Goal: Information Seeking & Learning: Learn about a topic

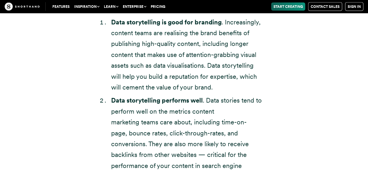
scroll to position [1687, 0]
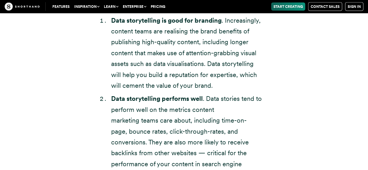
click at [113, 21] on strong "Data storytelling is good for branding" at bounding box center [166, 21] width 111 height 8
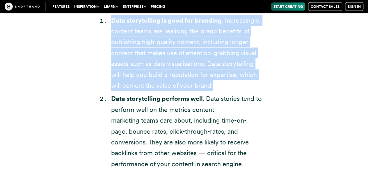
click at [113, 21] on strong "Data storytelling is good for branding" at bounding box center [166, 21] width 111 height 8
click at [111, 43] on li "Data storytelling is good for branding . Increasingly, content teams are realis…" at bounding box center [187, 53] width 152 height 76
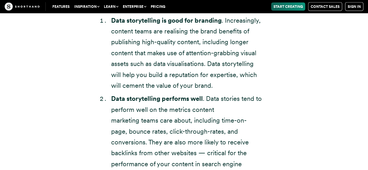
click at [111, 43] on li "Data storytelling is good for branding . Increasingly, content teams are realis…" at bounding box center [187, 53] width 152 height 76
click at [114, 96] on strong "Data storytelling performs well" at bounding box center [157, 99] width 92 height 8
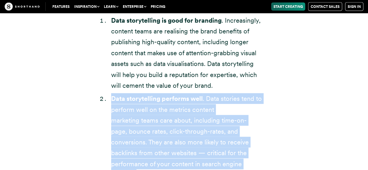
click at [114, 96] on strong "Data storytelling performs well" at bounding box center [157, 99] width 92 height 8
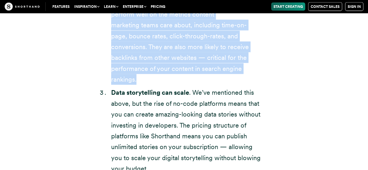
scroll to position [1803, 0]
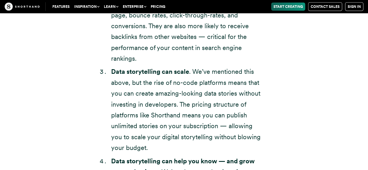
click at [114, 96] on li "Data storytelling can scale . We’ve mentioned this above, but the rise of no-co…" at bounding box center [187, 109] width 152 height 87
click at [121, 68] on strong "Data storytelling can scale" at bounding box center [150, 72] width 78 height 8
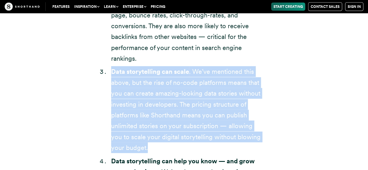
click at [121, 68] on strong "Data storytelling can scale" at bounding box center [150, 72] width 78 height 8
click at [112, 88] on li "Data storytelling can scale . We’ve mentioned this above, but the rise of no-co…" at bounding box center [187, 109] width 152 height 87
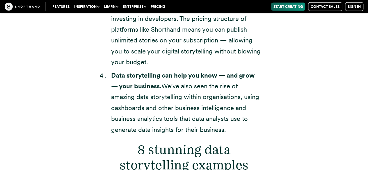
scroll to position [1890, 0]
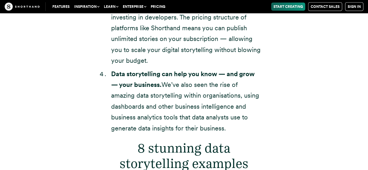
click at [118, 70] on strong "Data storytelling can help you know — and grow — your business." at bounding box center [182, 79] width 143 height 18
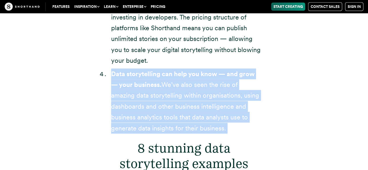
click at [118, 70] on strong "Data storytelling can help you know — and grow — your business." at bounding box center [182, 79] width 143 height 18
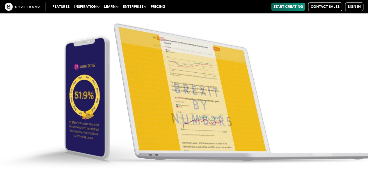
scroll to position [2385, 0]
